Goal: Task Accomplishment & Management: Use online tool/utility

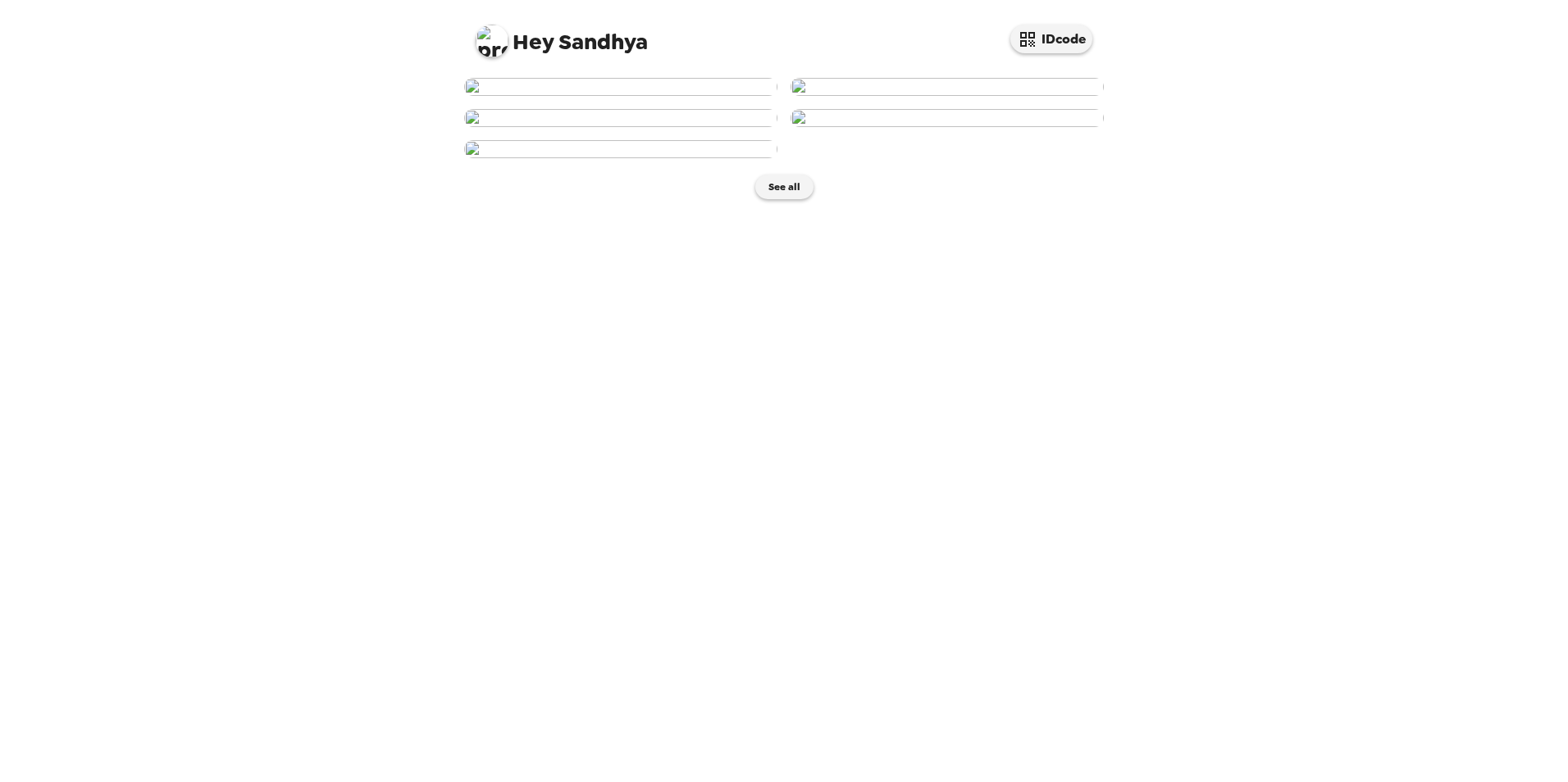
click at [627, 96] on img at bounding box center [620, 87] width 313 height 18
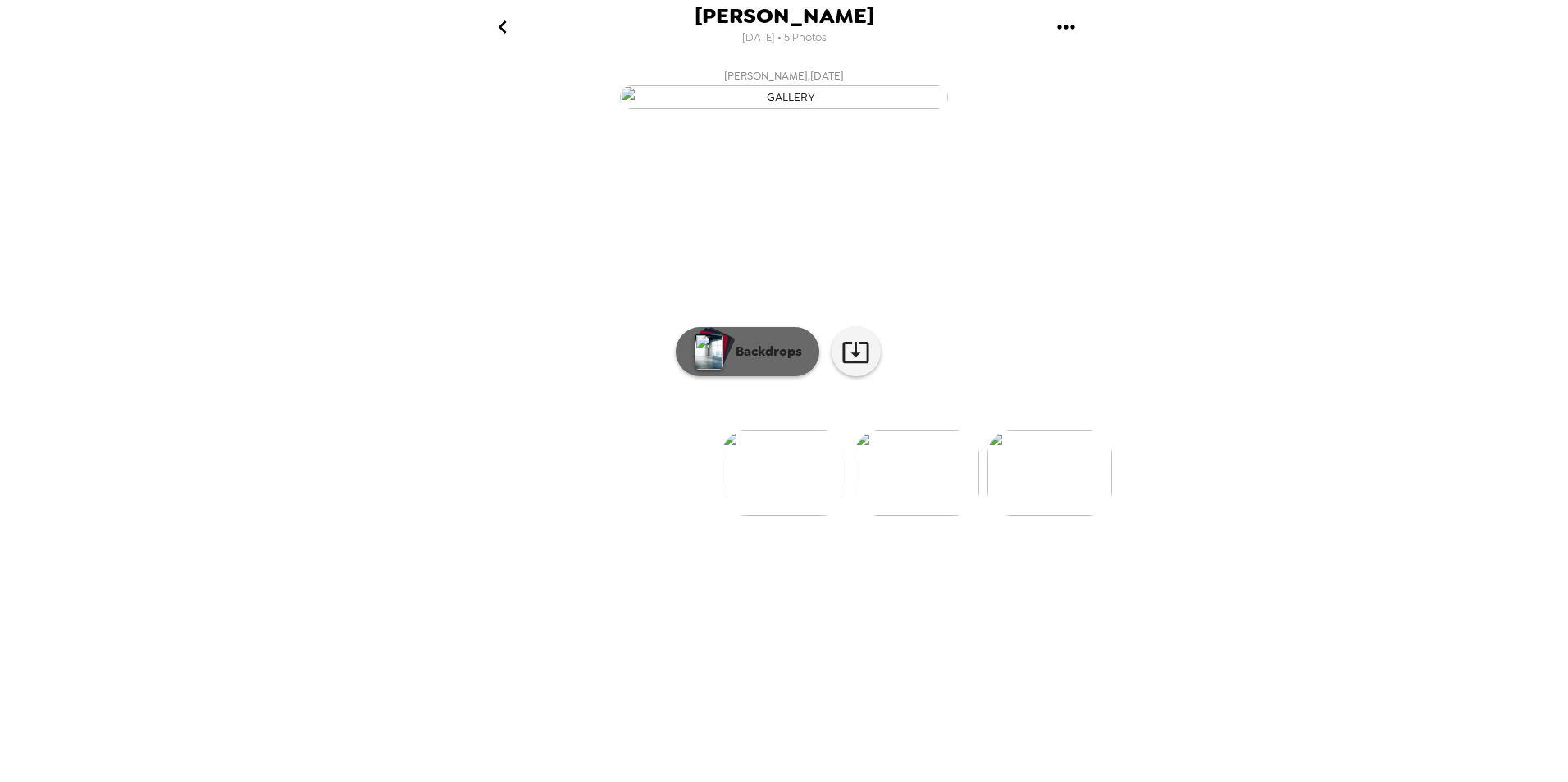
click at [772, 362] on p "Backdrops" at bounding box center [765, 351] width 75 height 20
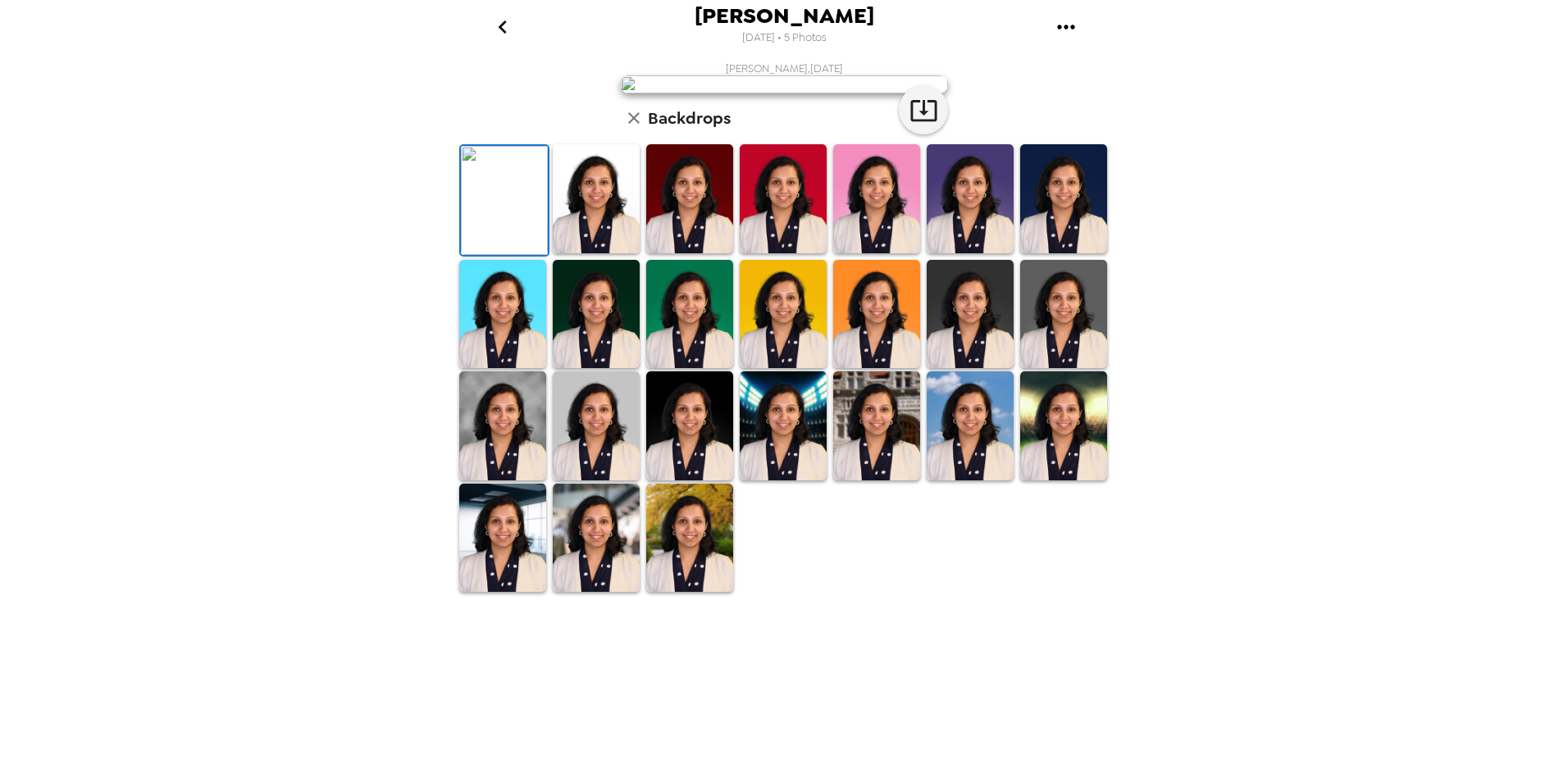
scroll to position [203, 0]
click at [682, 593] on img at bounding box center [689, 538] width 87 height 109
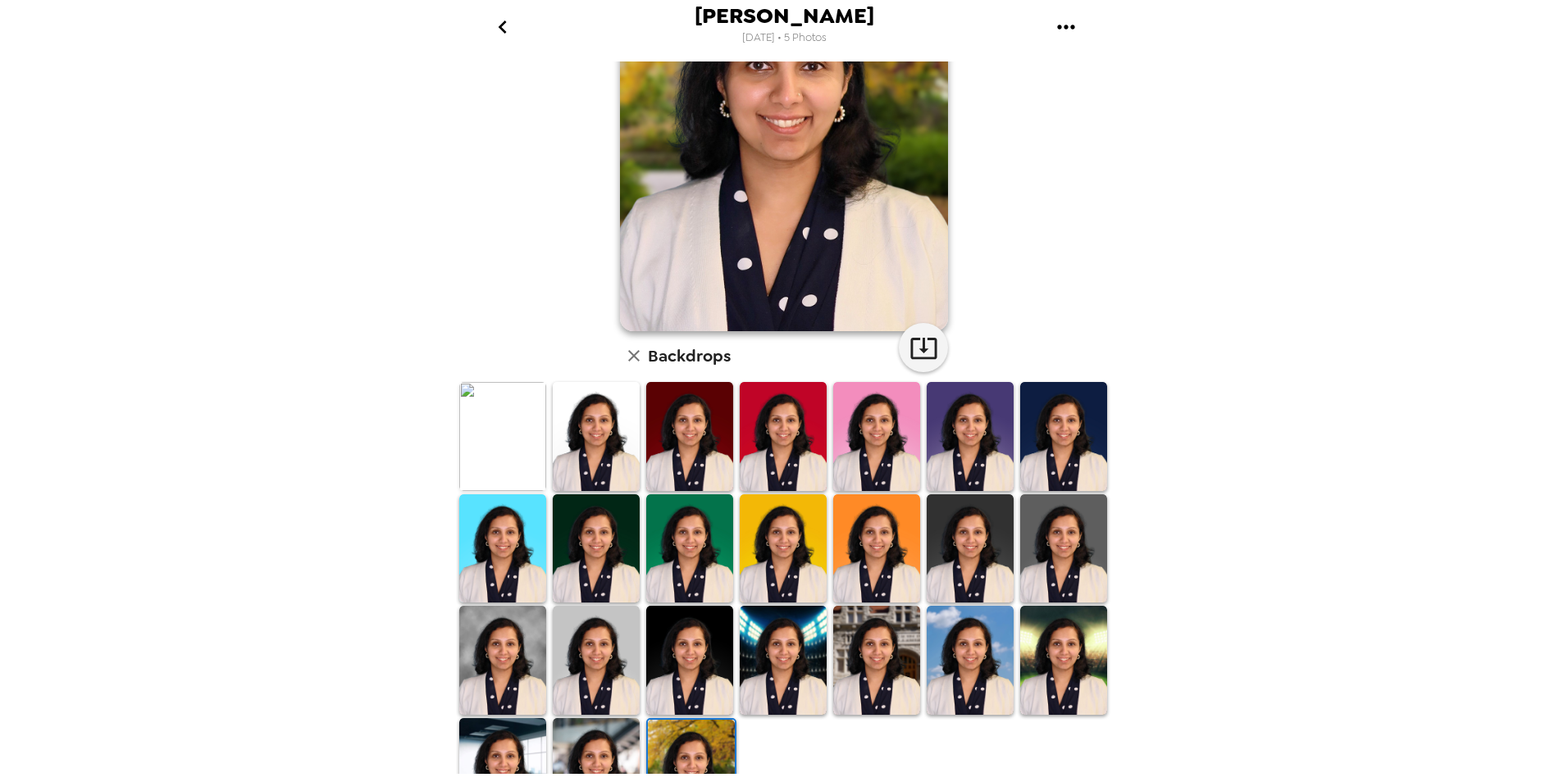
scroll to position [164, 0]
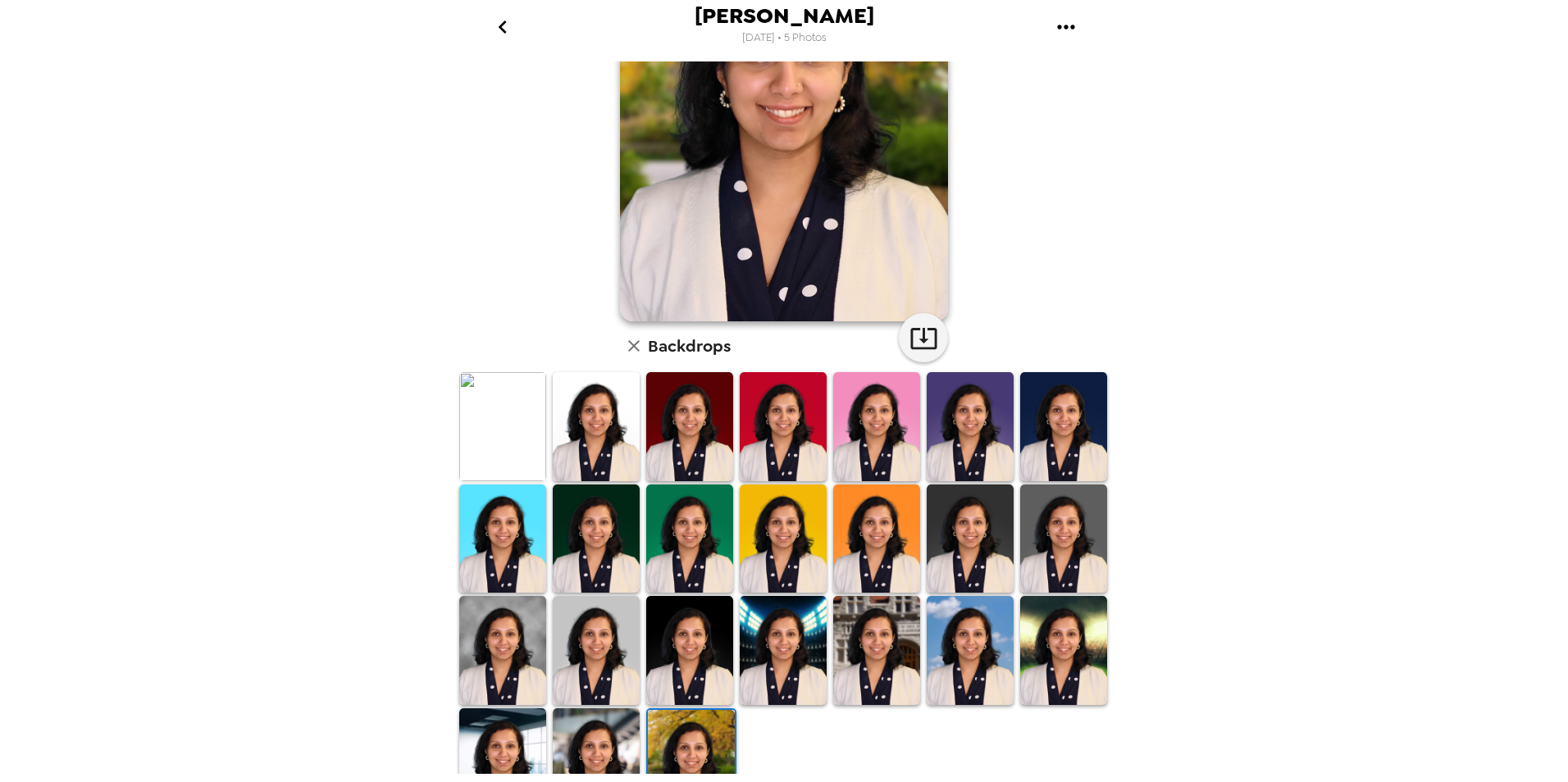
click at [567, 741] on img at bounding box center [596, 763] width 87 height 109
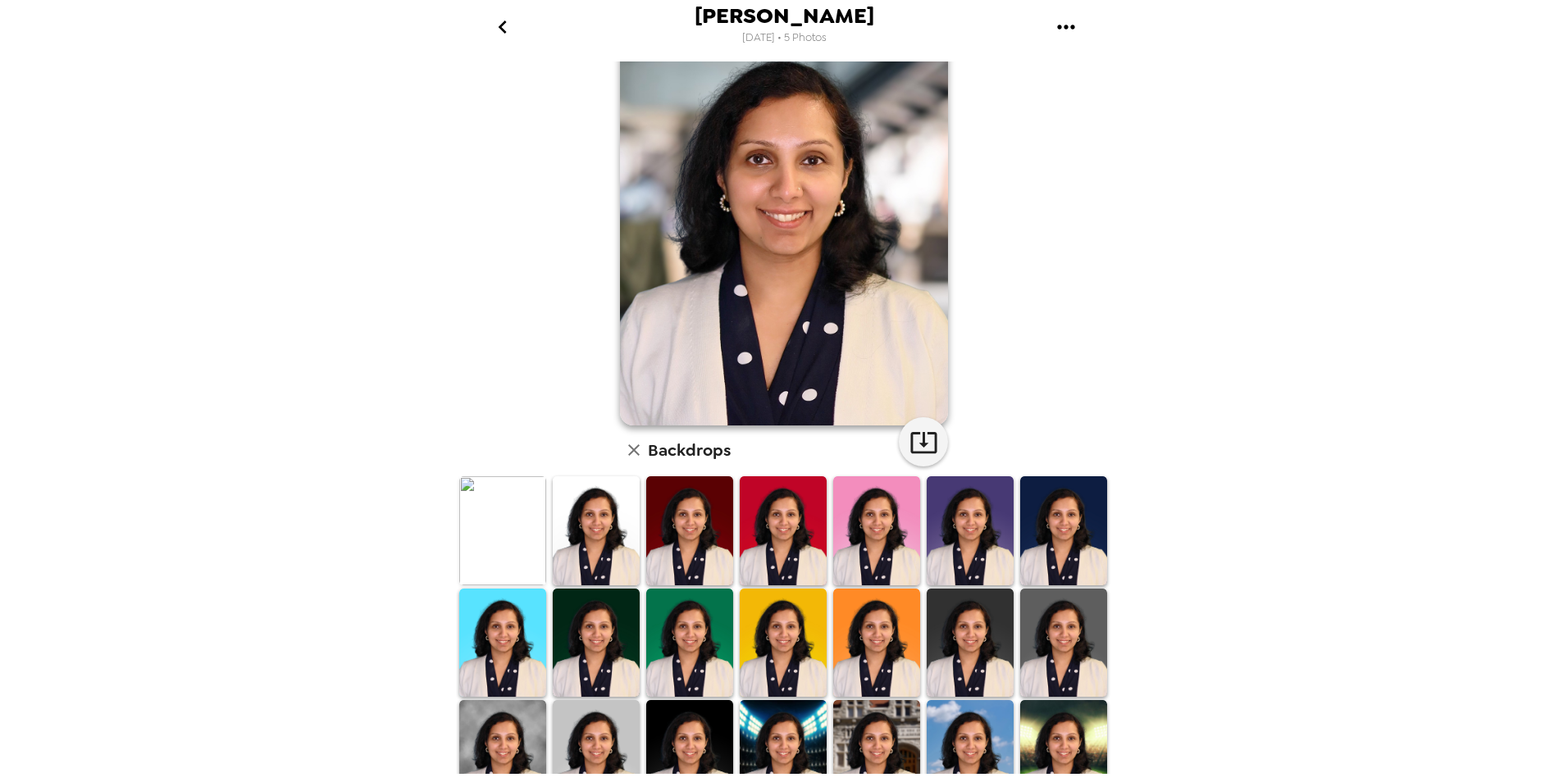
scroll to position [0, 0]
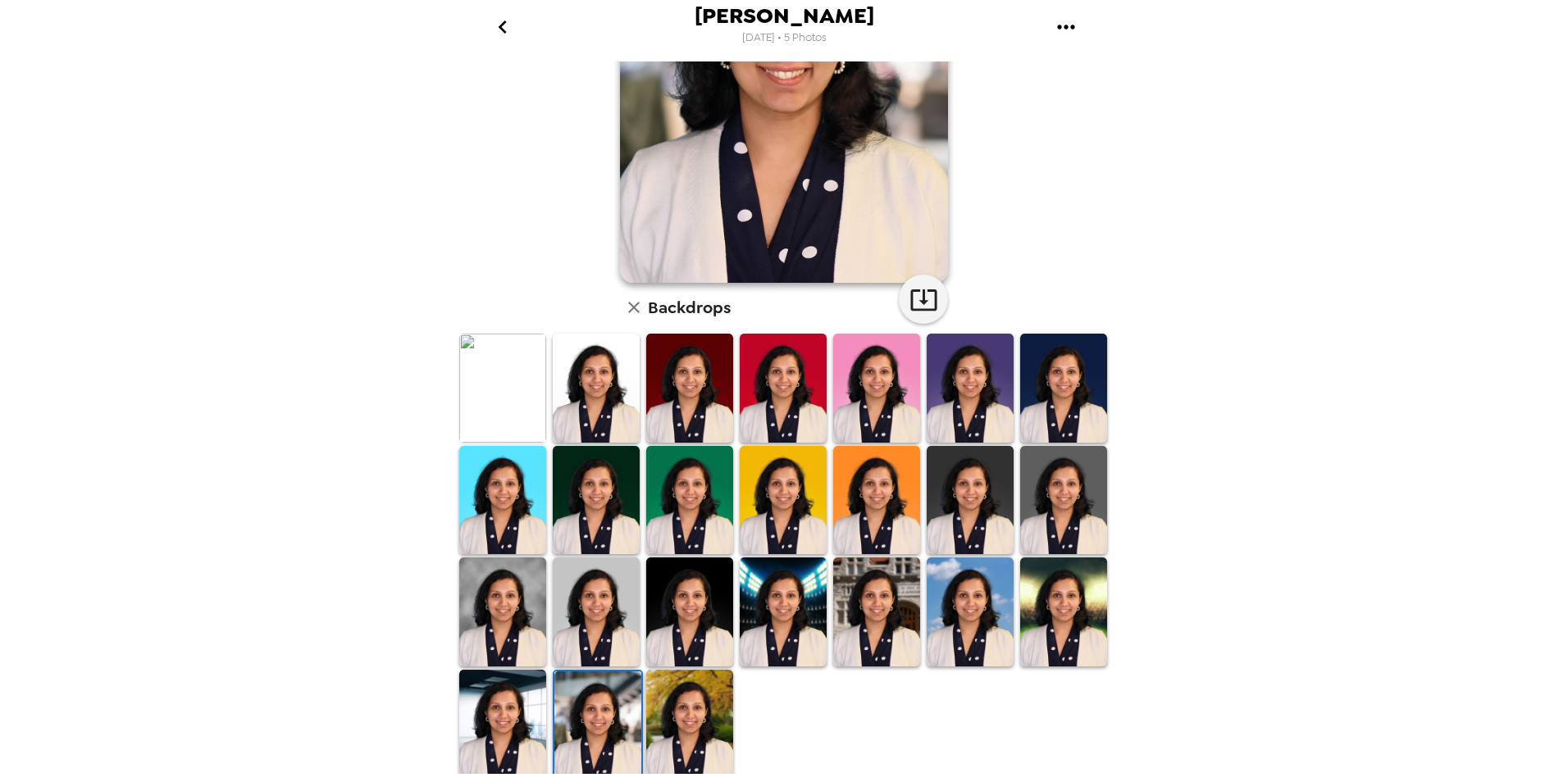
click at [521, 727] on img at bounding box center [502, 724] width 87 height 109
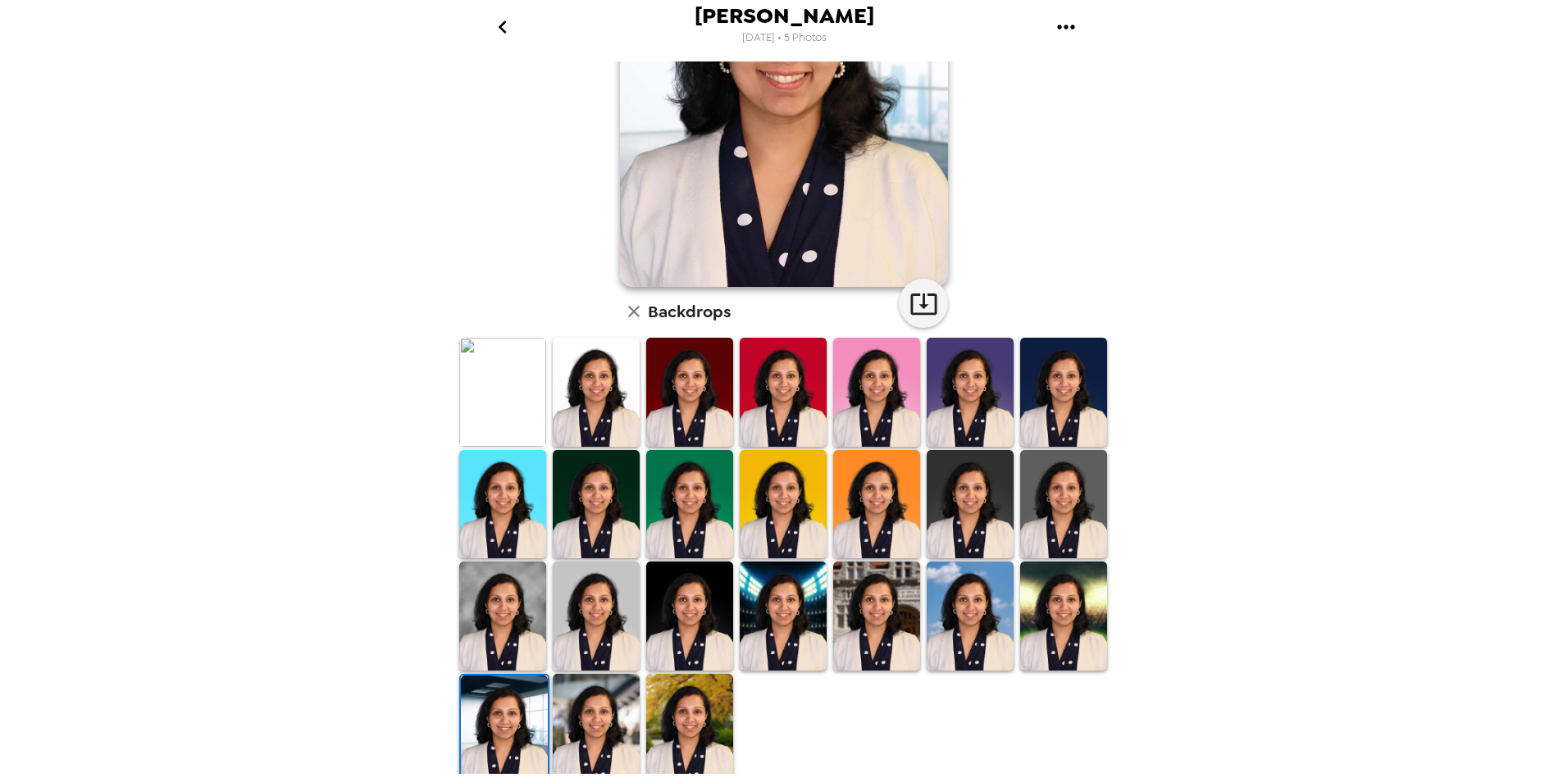
scroll to position [203, 0]
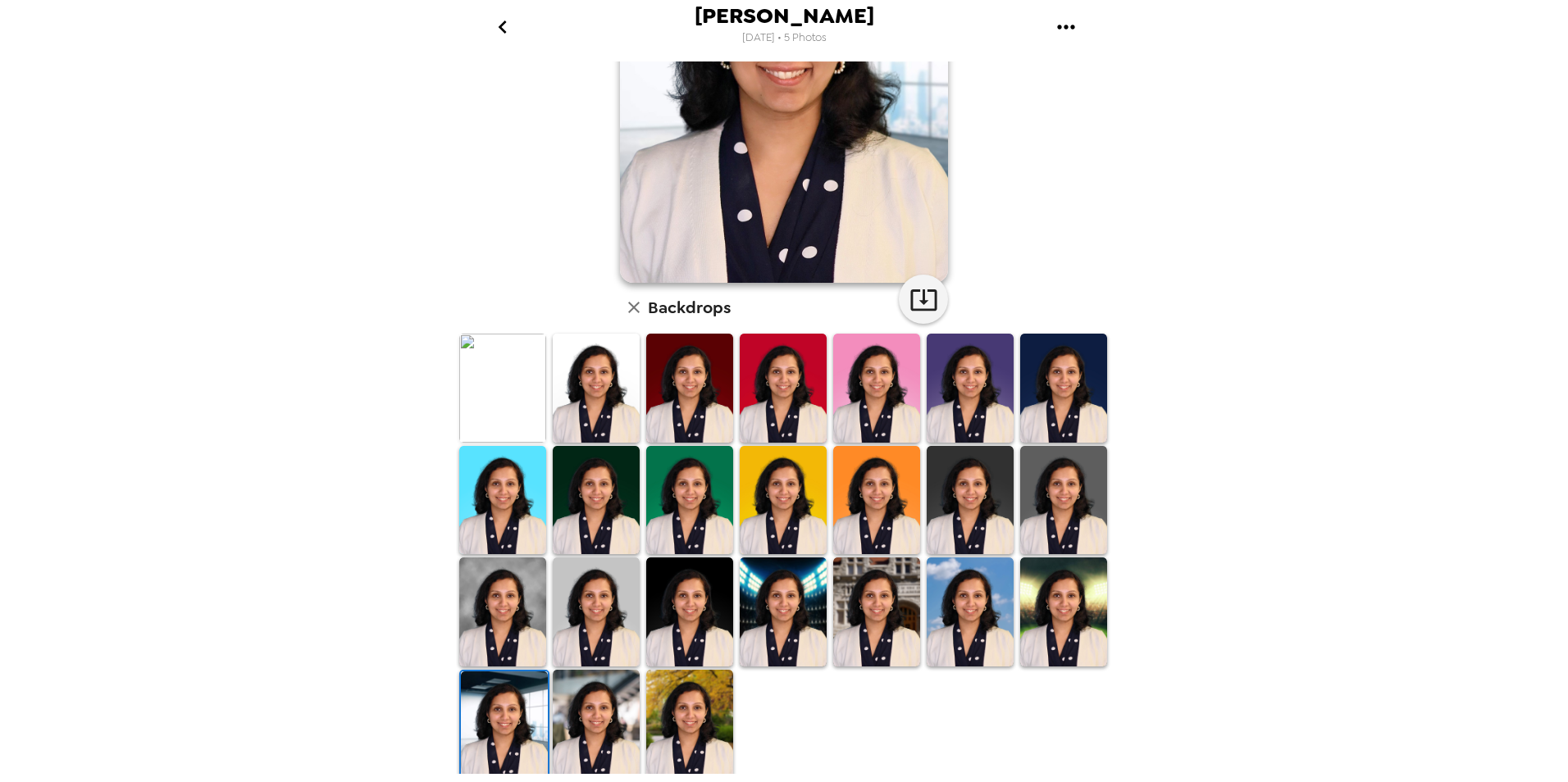
click at [866, 591] on img at bounding box center [877, 612] width 87 height 109
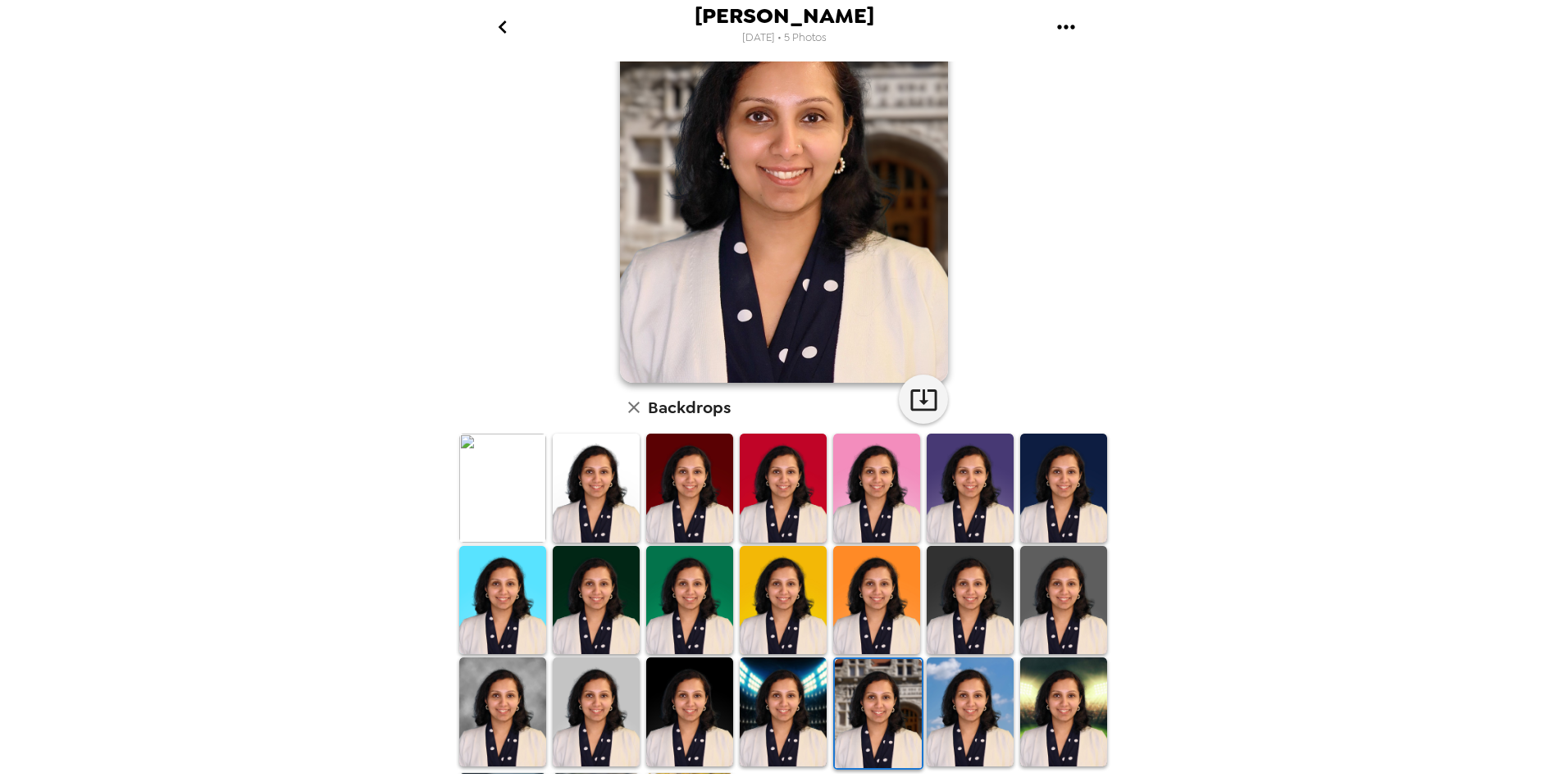
scroll to position [0, 0]
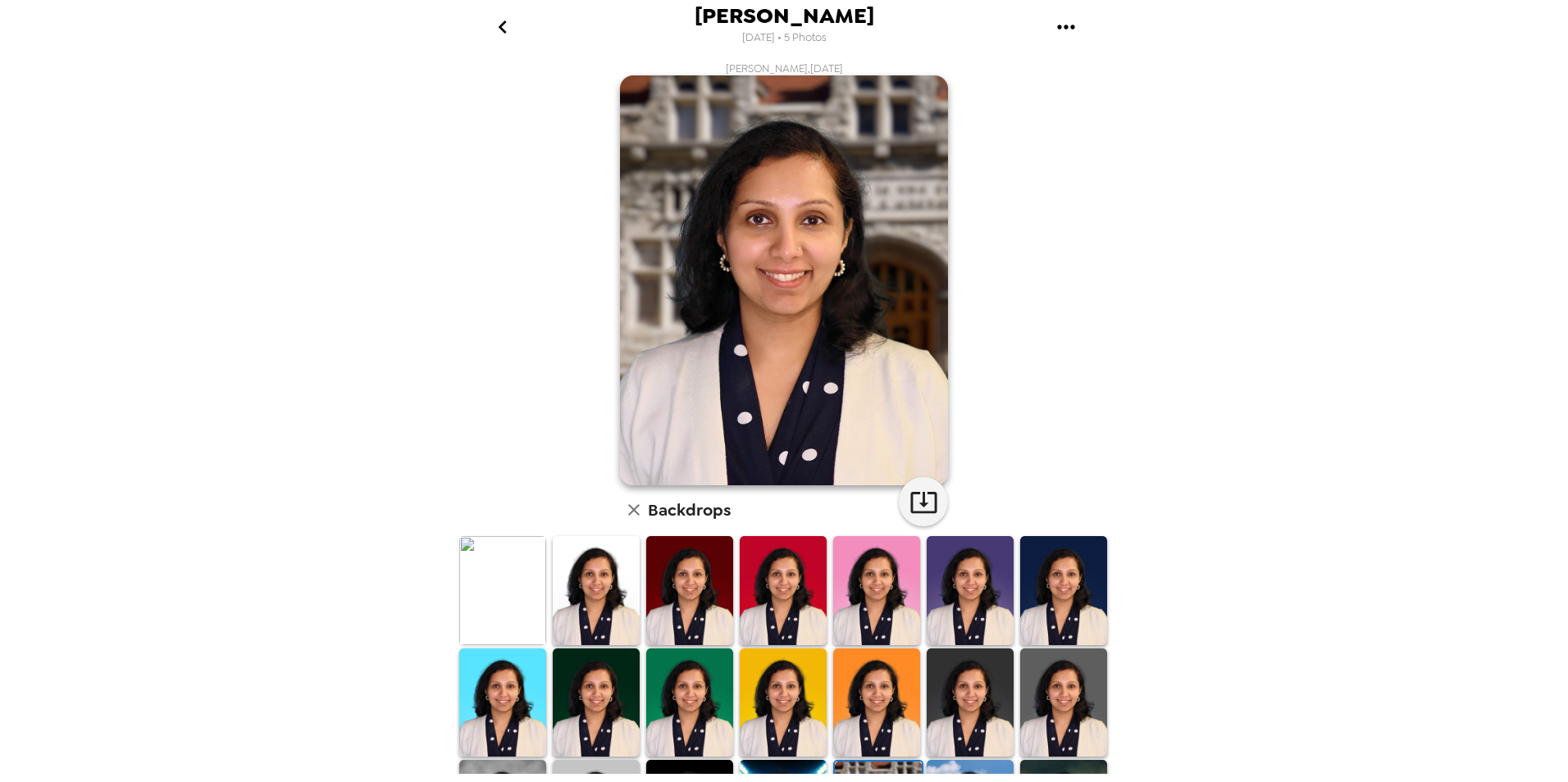
click at [507, 21] on icon "go back" at bounding box center [502, 27] width 26 height 26
